Goal: Task Accomplishment & Management: Manage account settings

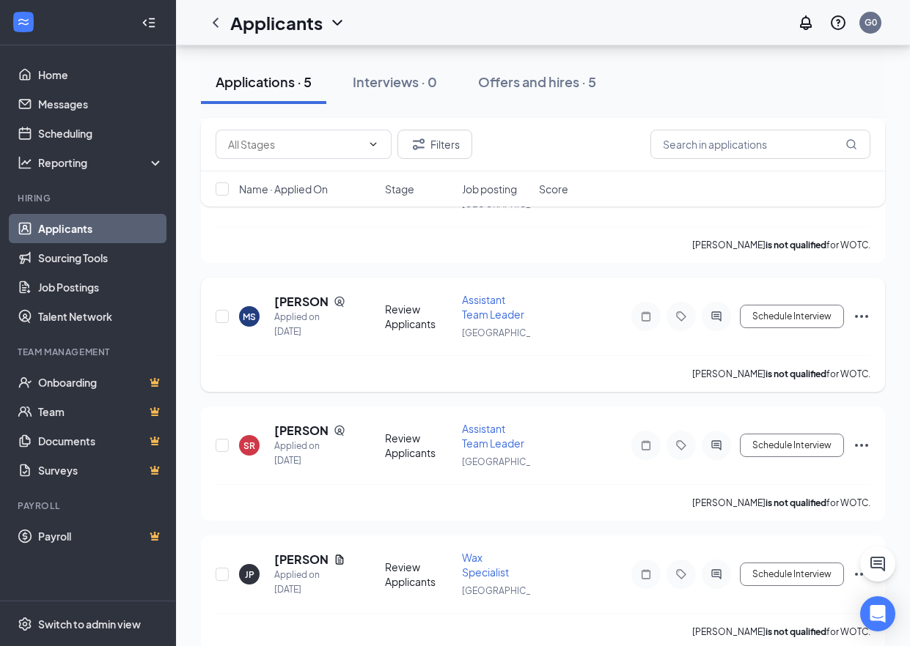
scroll to position [285, 0]
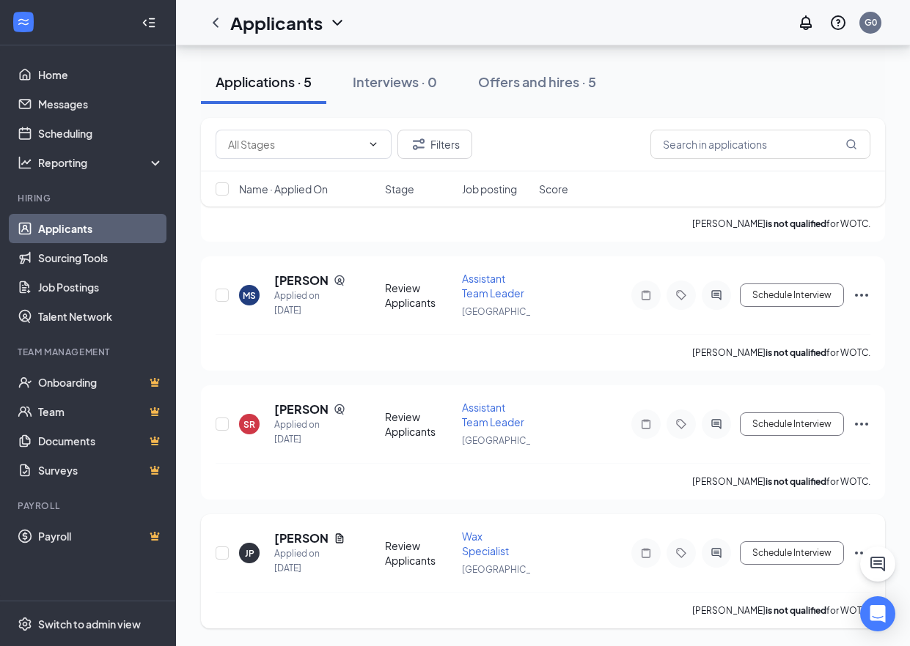
click at [856, 551] on icon "Ellipses" at bounding box center [861, 554] width 18 height 18
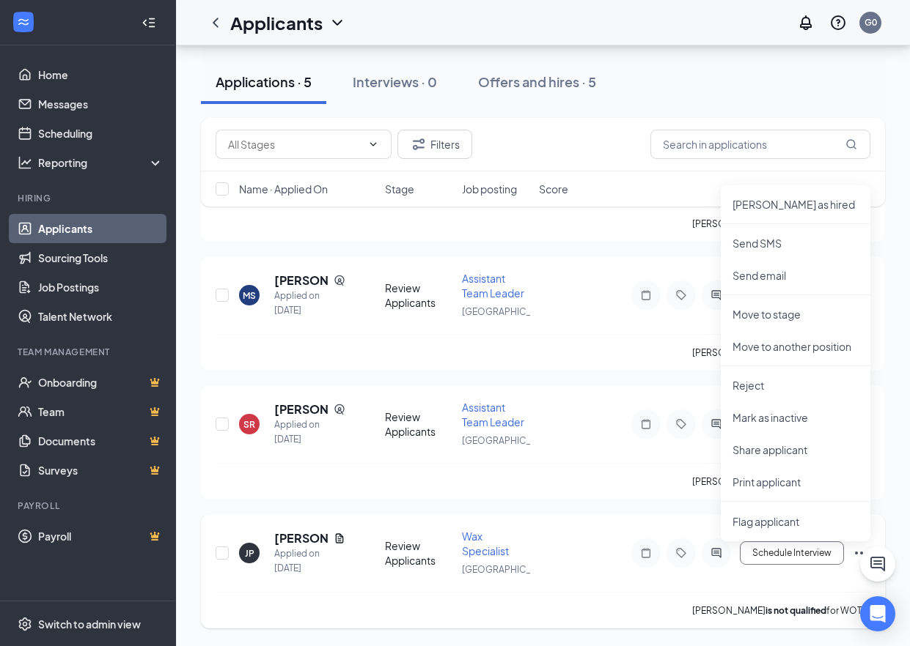
click at [857, 553] on icon "Ellipses" at bounding box center [861, 553] width 13 height 3
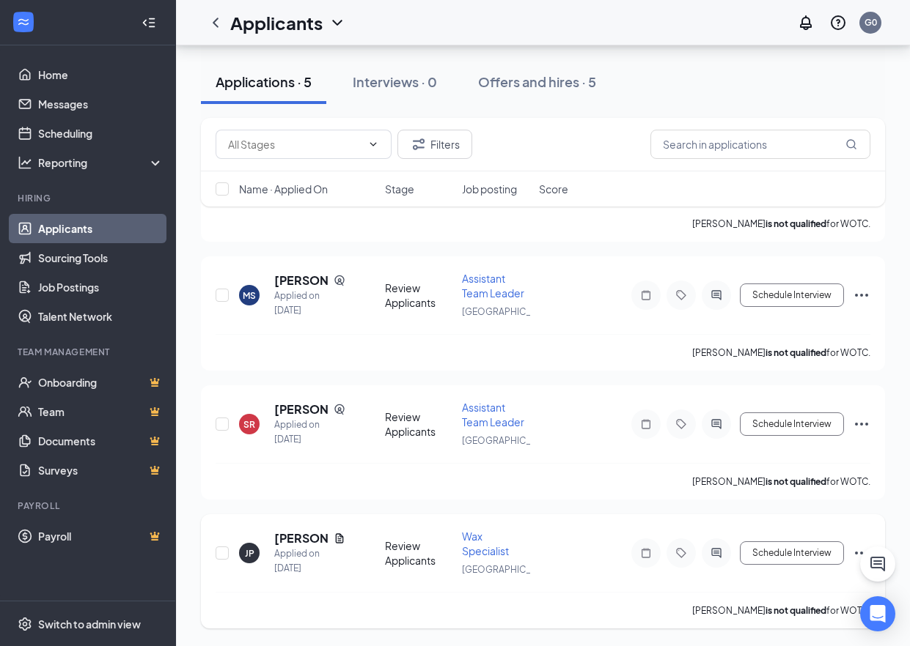
click at [857, 553] on icon "Ellipses" at bounding box center [861, 553] width 13 height 3
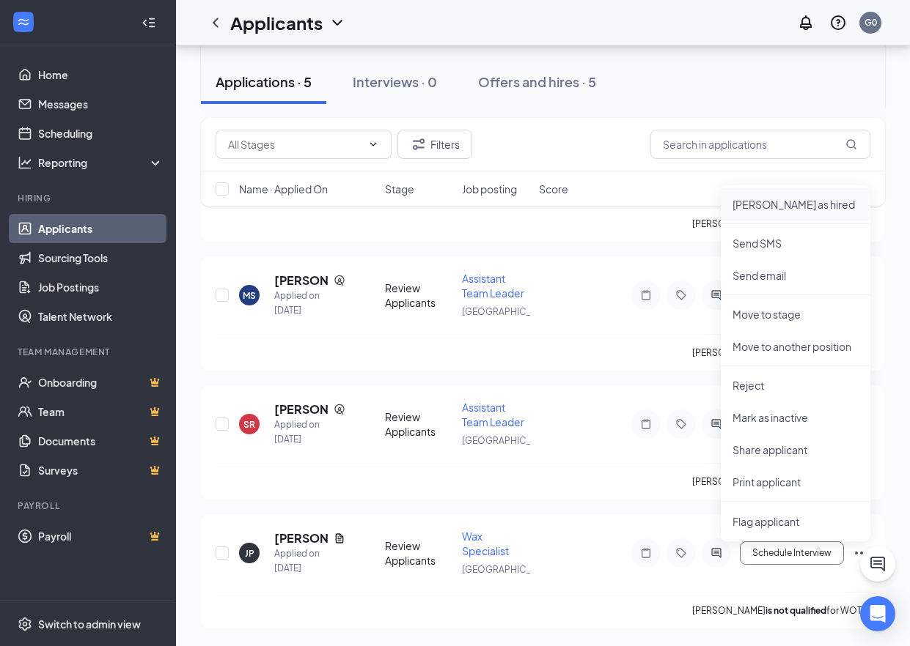
click at [765, 205] on p "[PERSON_NAME] as hired" at bounding box center [795, 204] width 126 height 15
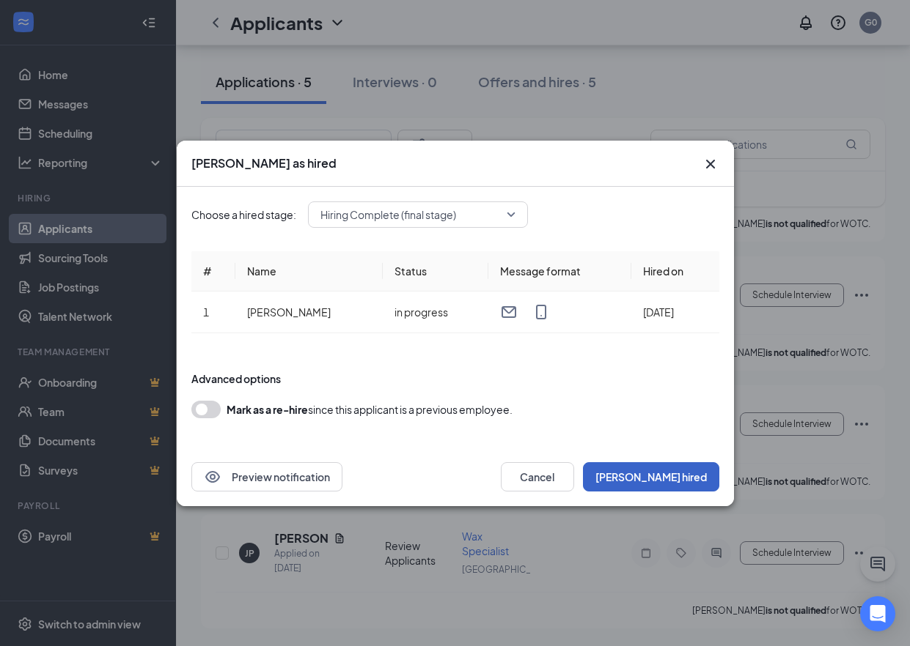
click at [683, 473] on button "[PERSON_NAME] hired" at bounding box center [651, 476] width 136 height 29
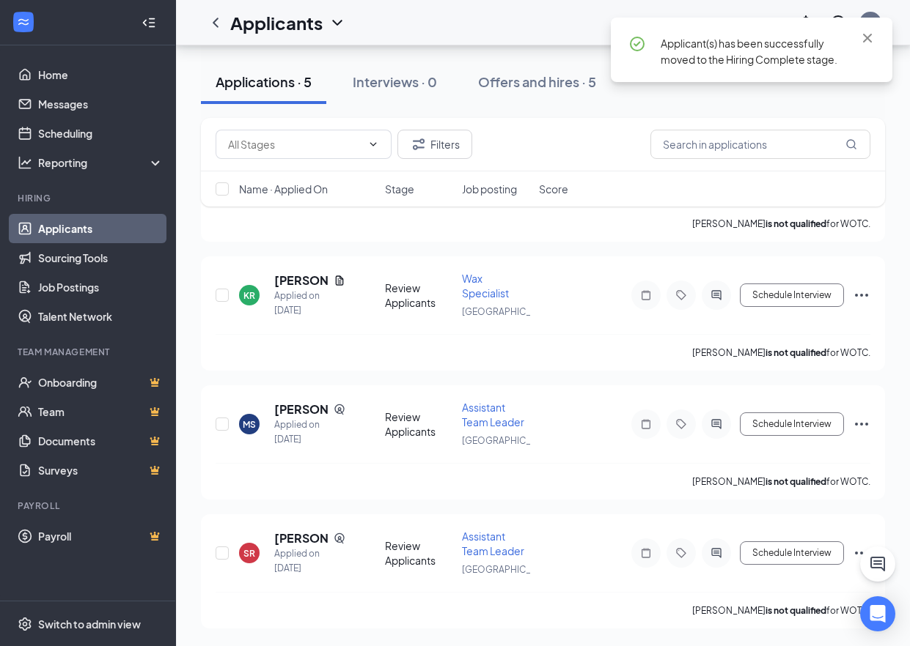
scroll to position [156, 0]
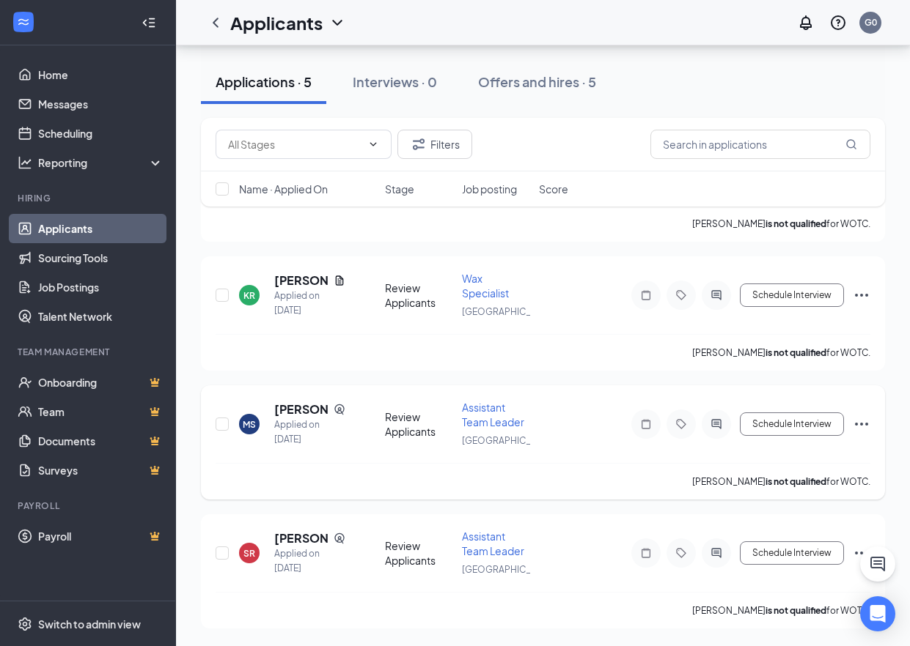
click at [871, 425] on div "[PERSON_NAME] Applied on [DATE] Review Applicants Assistant Team Leader Middlet…" at bounding box center [543, 442] width 684 height 114
click at [867, 426] on icon "Ellipses" at bounding box center [861, 425] width 18 height 18
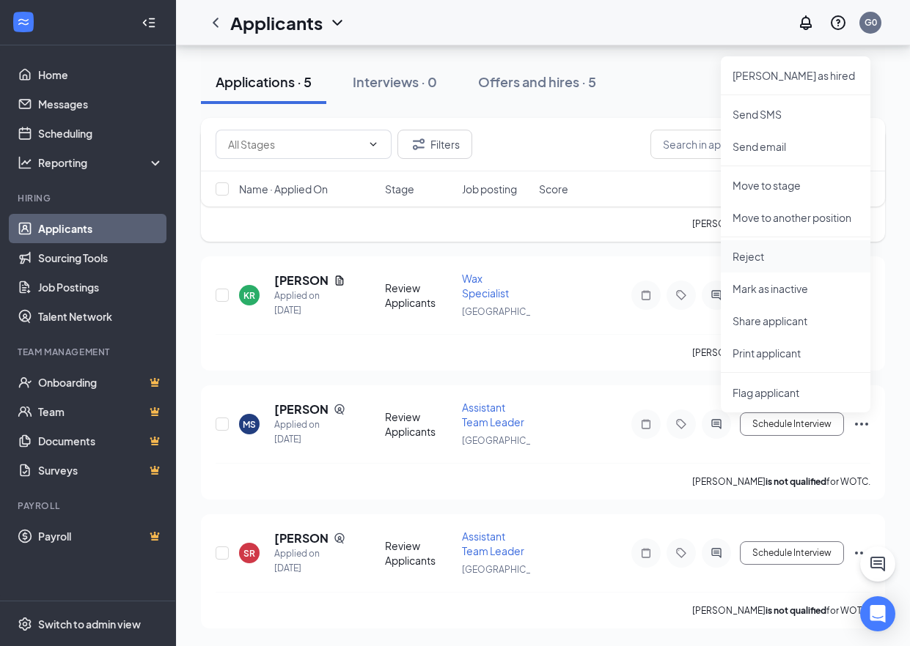
click at [761, 259] on p "Reject" at bounding box center [795, 256] width 126 height 15
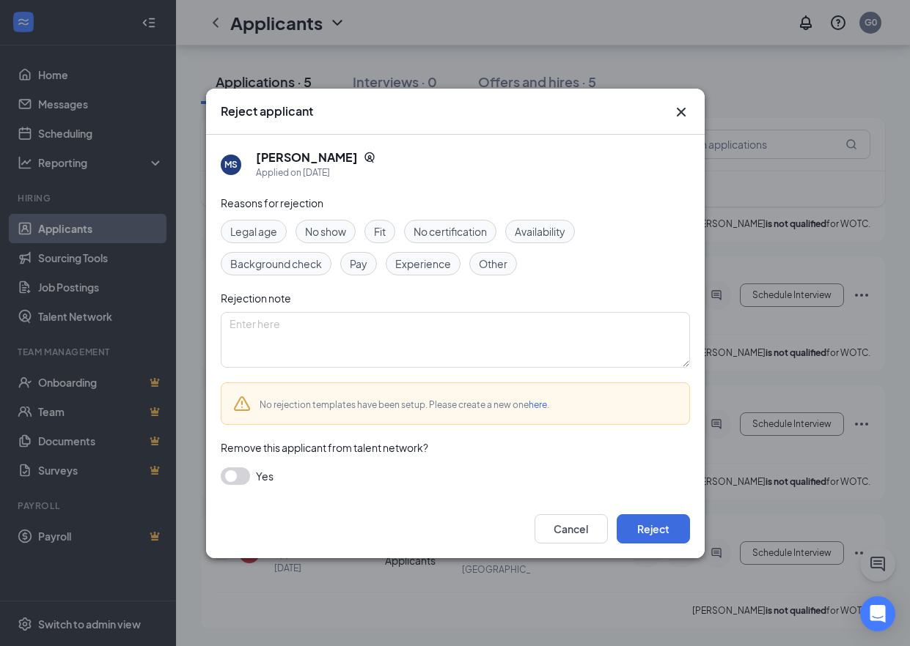
click at [235, 478] on button "button" at bounding box center [235, 477] width 29 height 18
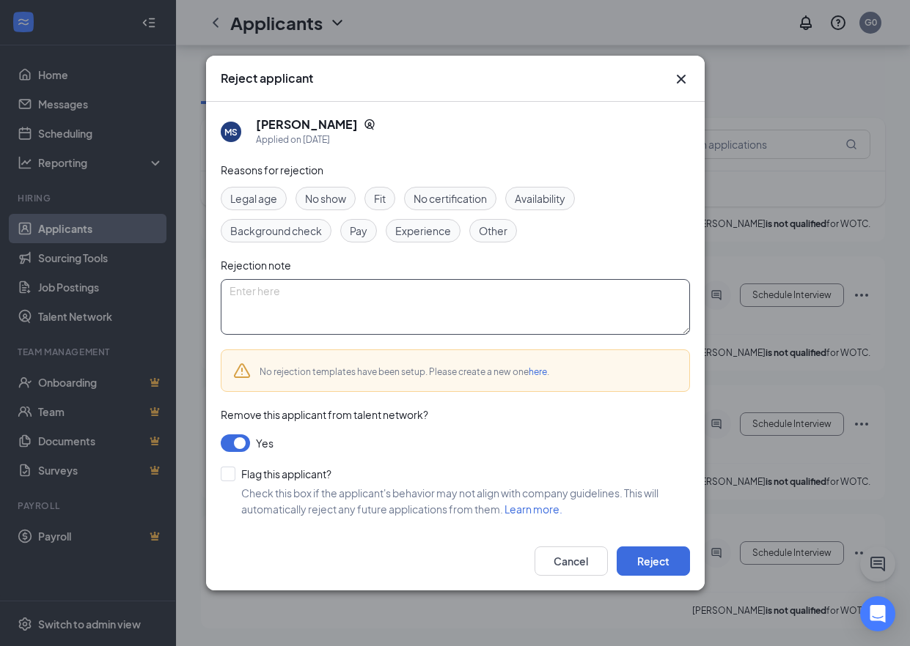
click at [281, 302] on textarea at bounding box center [455, 307] width 469 height 56
type textarea "o"
type textarea "no response"
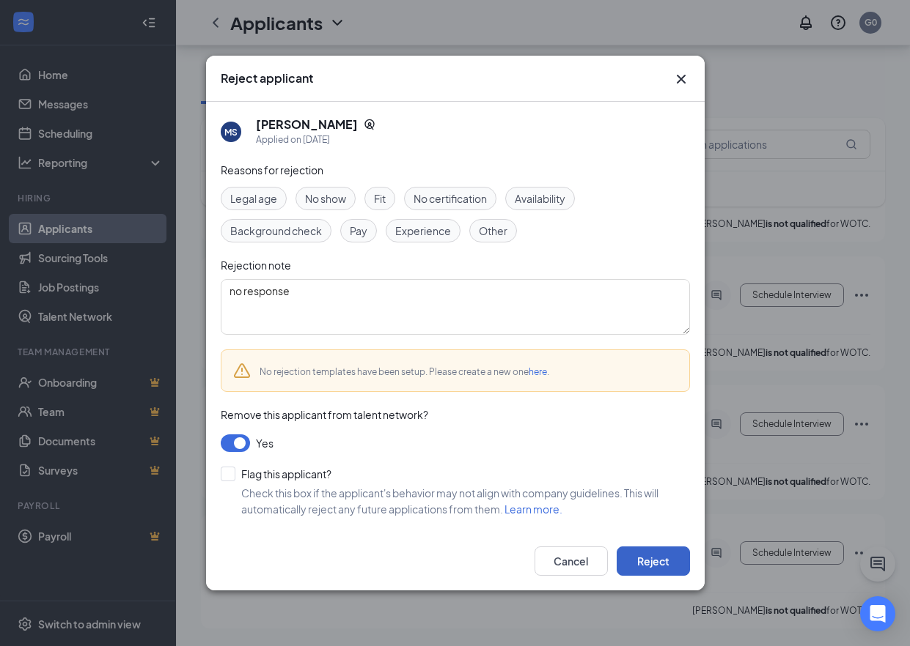
click at [671, 553] on button "Reject" at bounding box center [652, 561] width 73 height 29
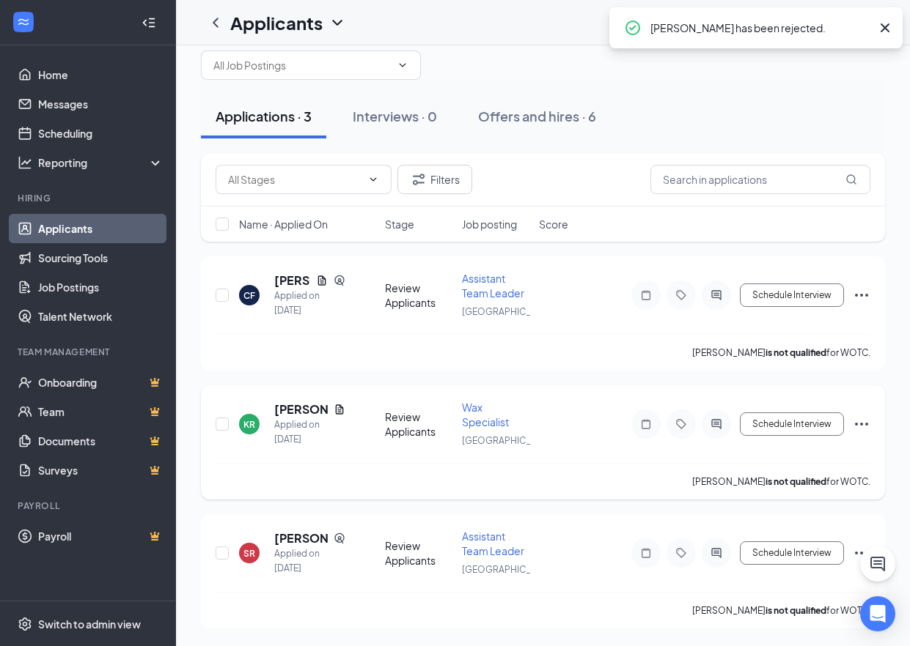
scroll to position [27, 0]
click at [858, 554] on icon "Ellipses" at bounding box center [861, 554] width 18 height 18
